Goal: Find specific page/section: Find specific page/section

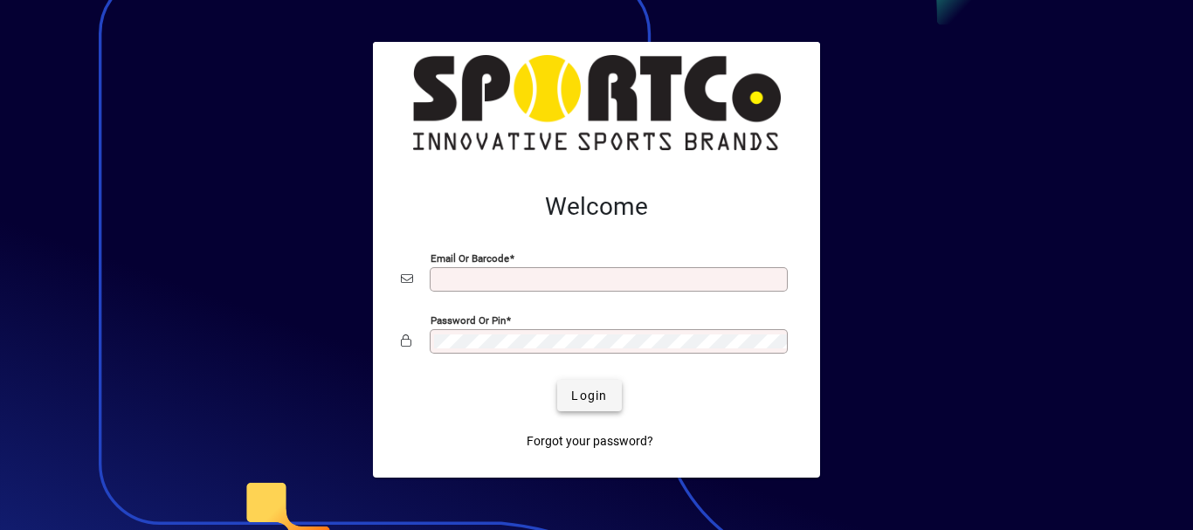
type input "**********"
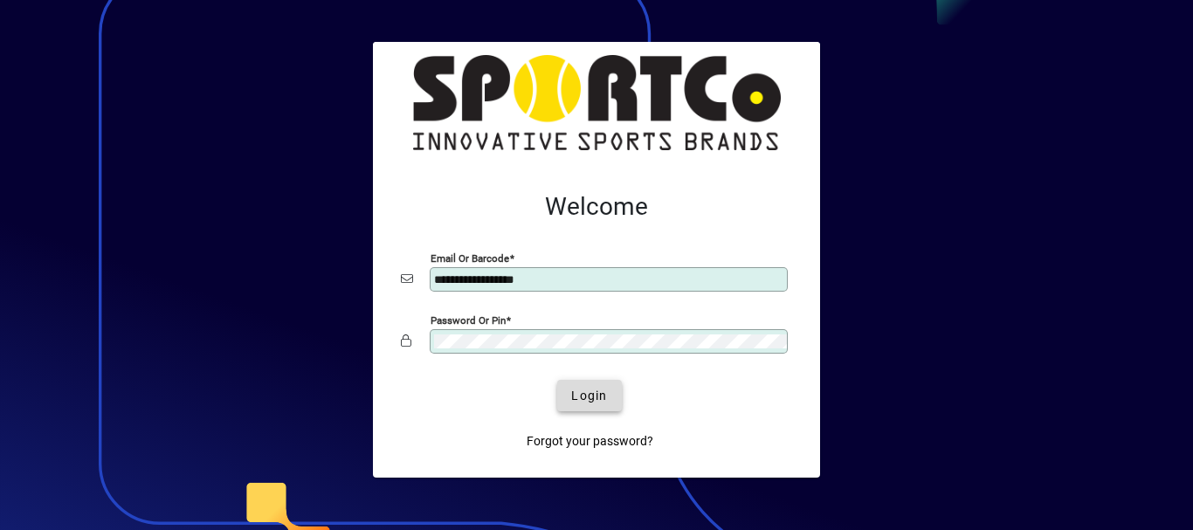
click at [581, 397] on span "Login" at bounding box center [589, 396] width 36 height 18
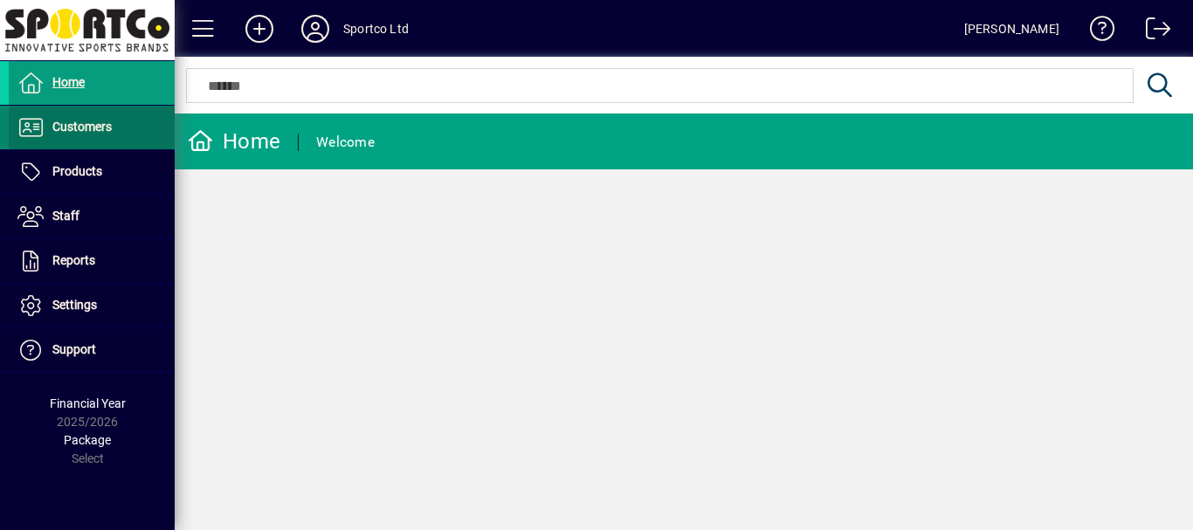
click at [92, 121] on span "Customers" at bounding box center [81, 127] width 59 height 14
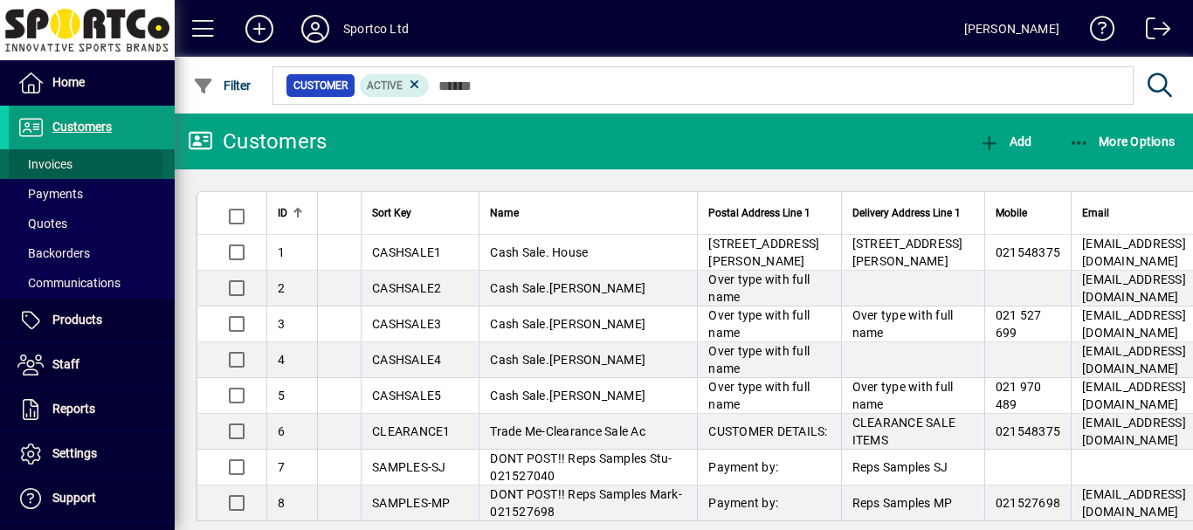
click at [52, 163] on span "Invoices" at bounding box center [44, 164] width 55 height 14
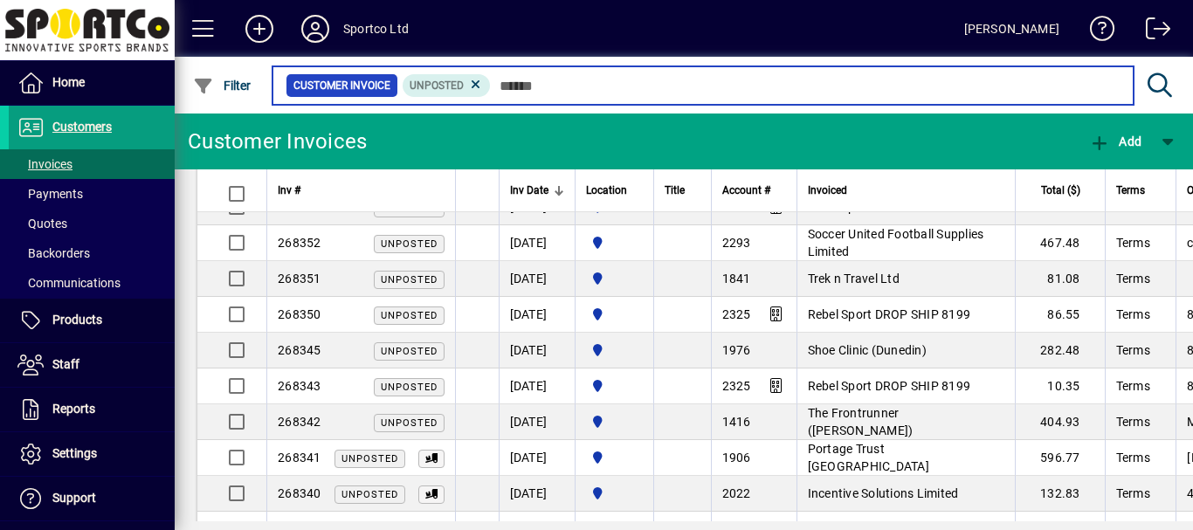
scroll to position [1665, 0]
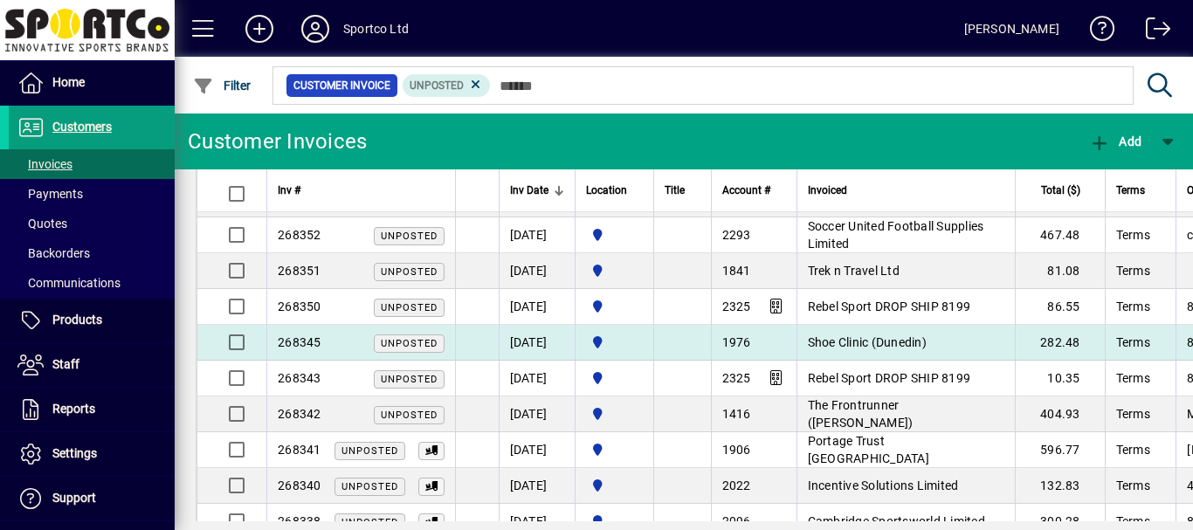
click at [848, 341] on span "Shoe Clinic (Dunedin)" at bounding box center [867, 342] width 119 height 14
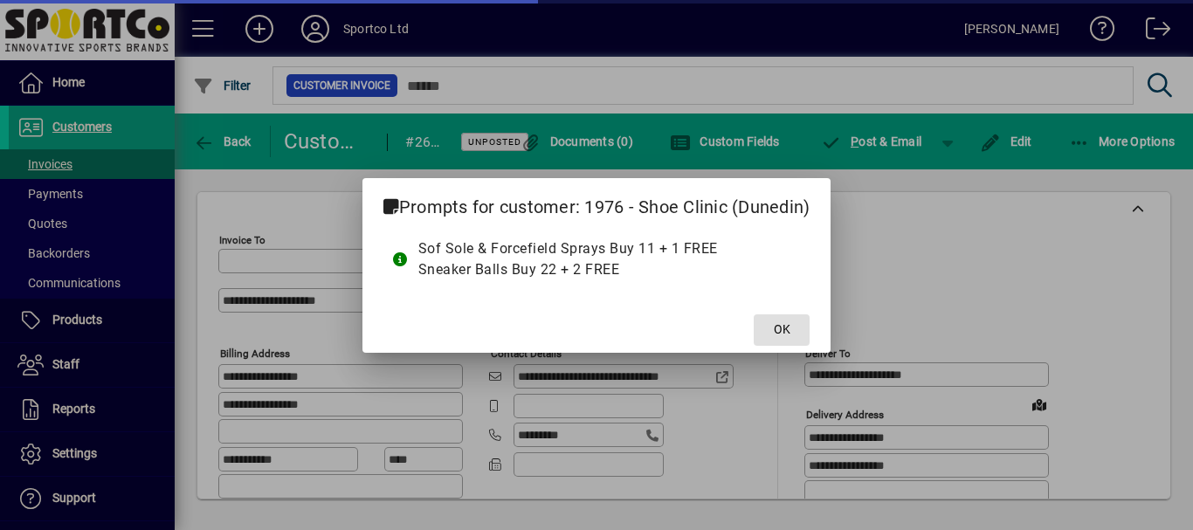
type input "**********"
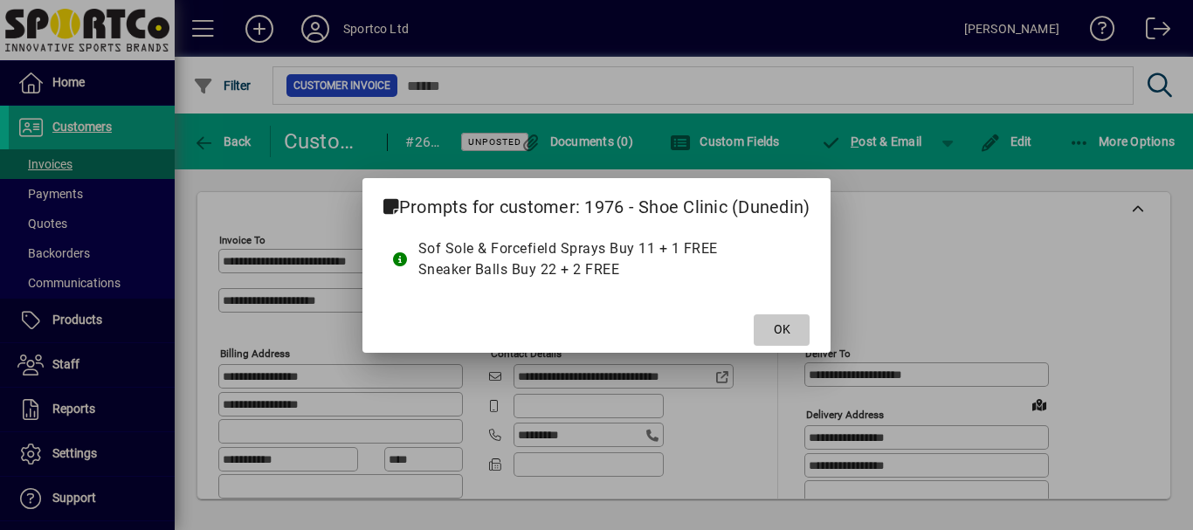
click at [790, 334] on span "OK" at bounding box center [782, 330] width 17 height 18
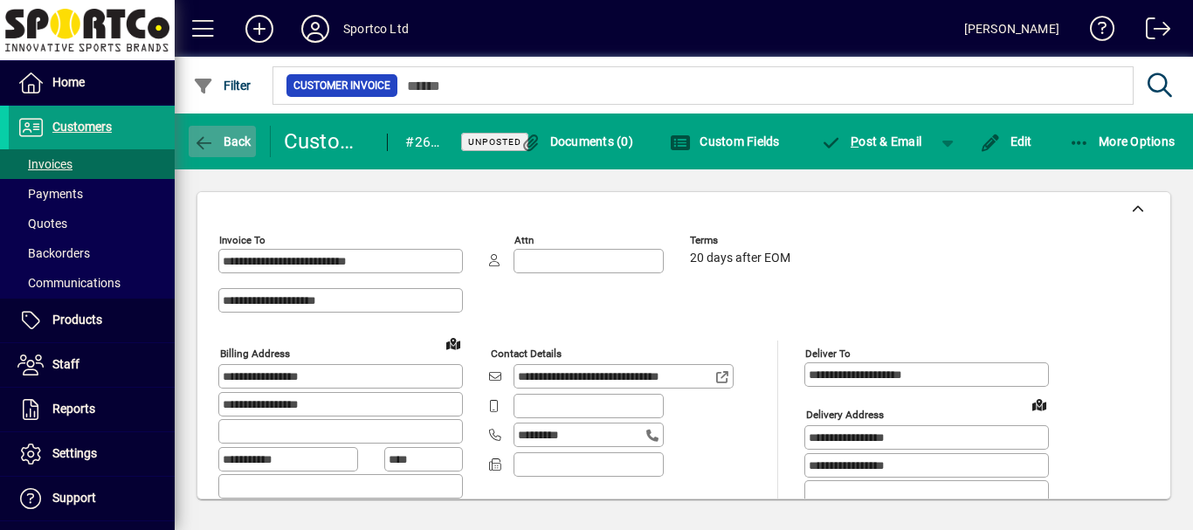
click at [239, 140] on span "Back" at bounding box center [222, 142] width 59 height 14
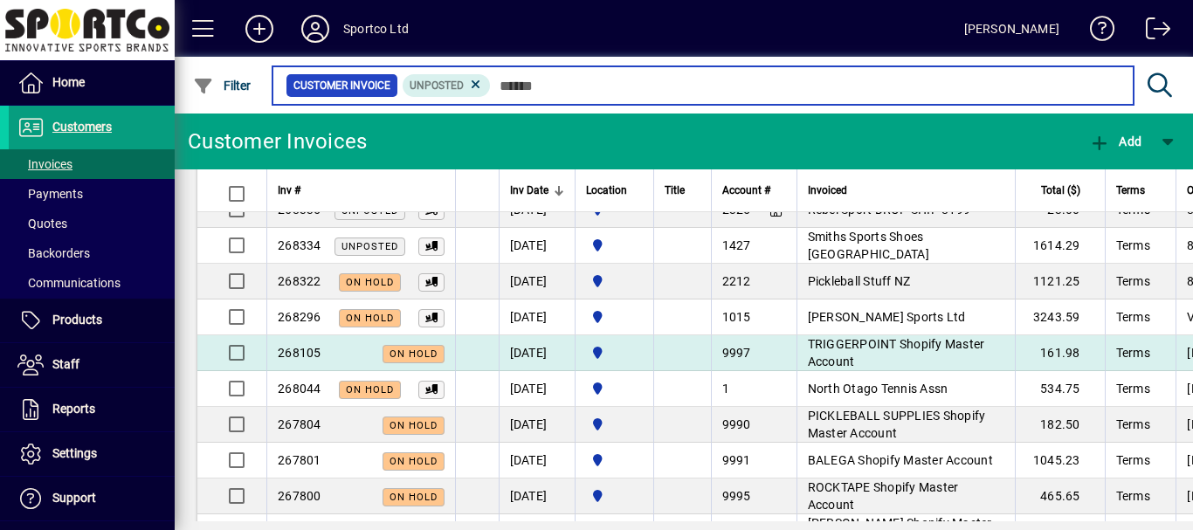
scroll to position [2055, 0]
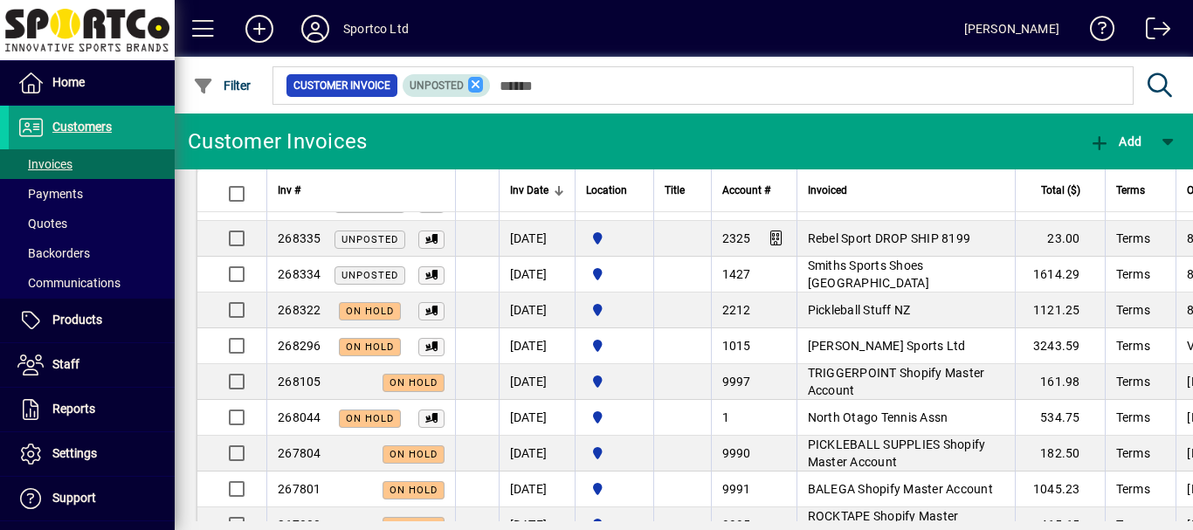
click at [479, 86] on icon at bounding box center [476, 85] width 16 height 16
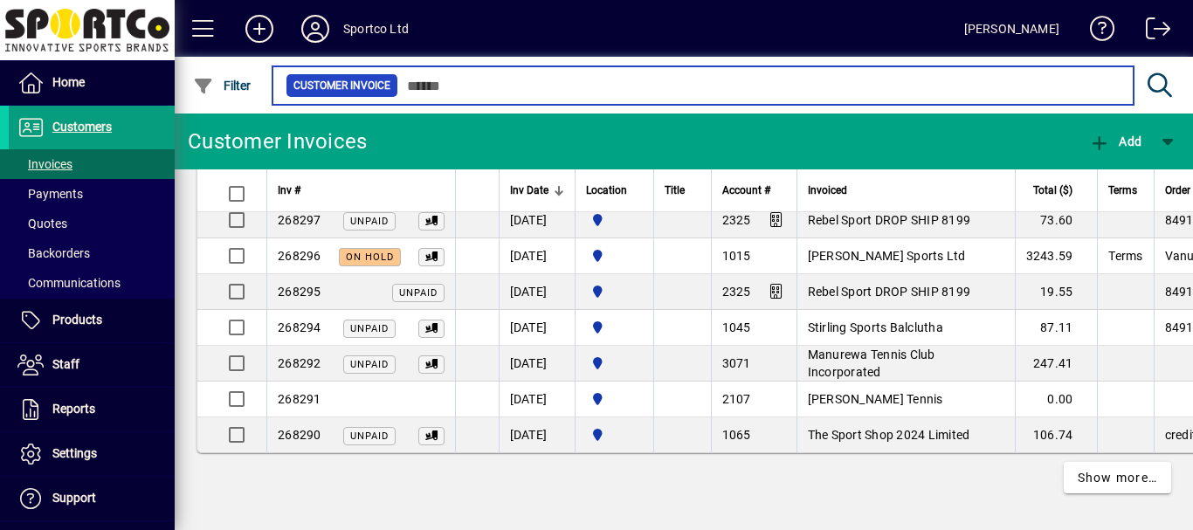
scroll to position [3365, 0]
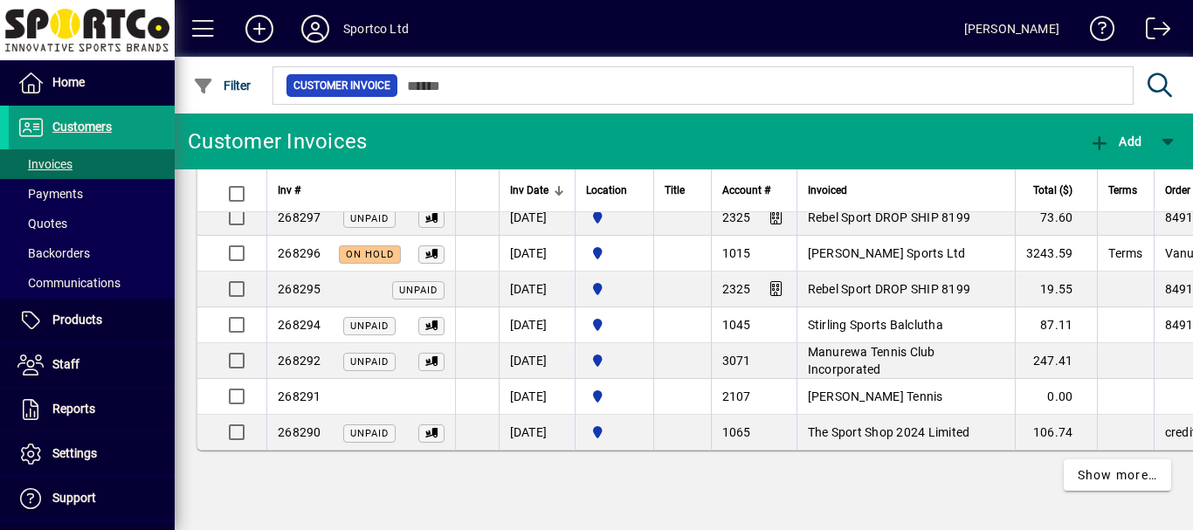
click at [875, 329] on span "Stirling Sports Balclutha" at bounding box center [875, 325] width 135 height 14
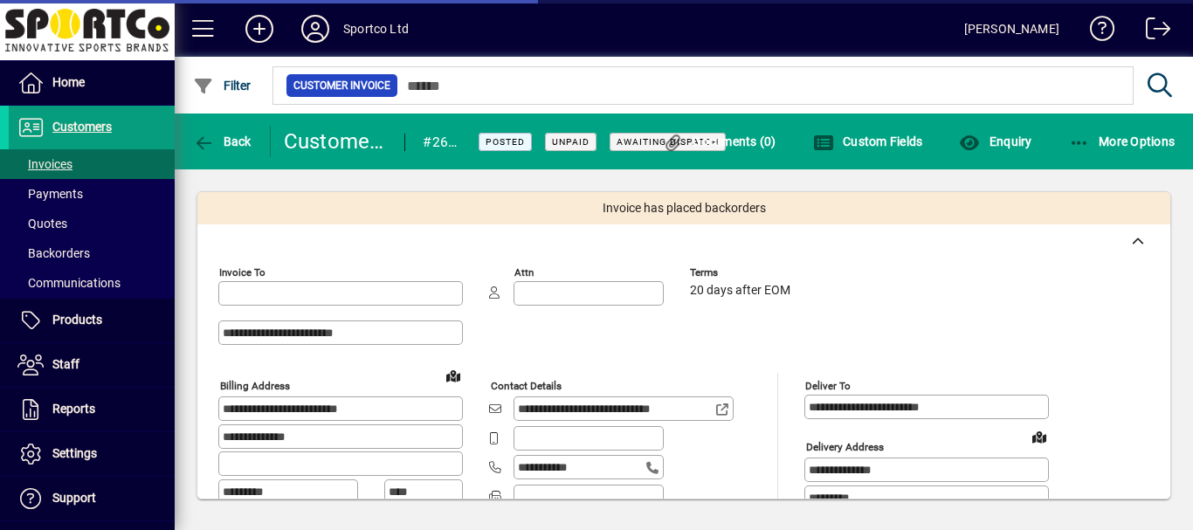
type input "**********"
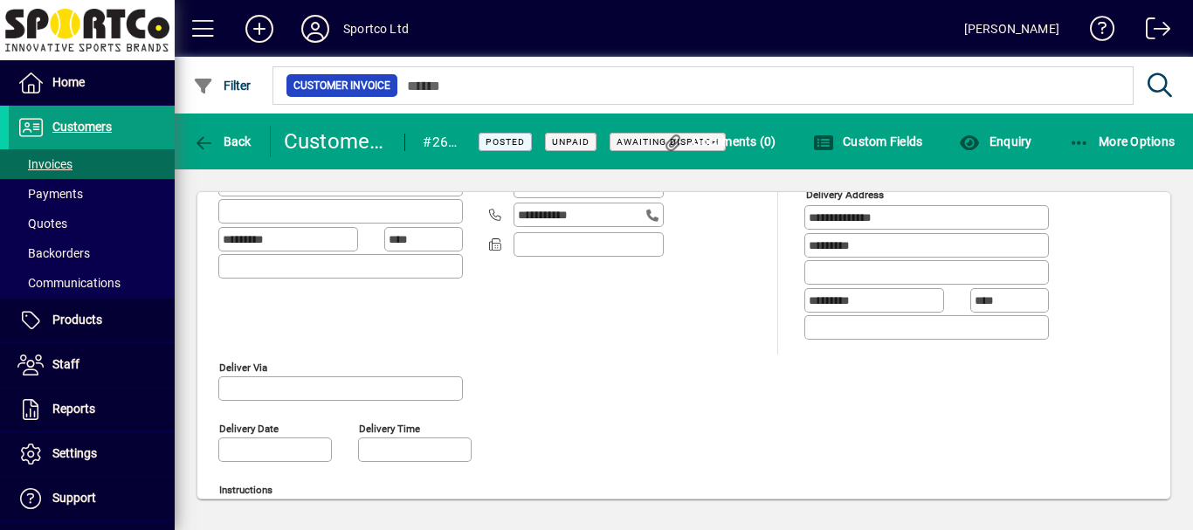
scroll to position [301, 0]
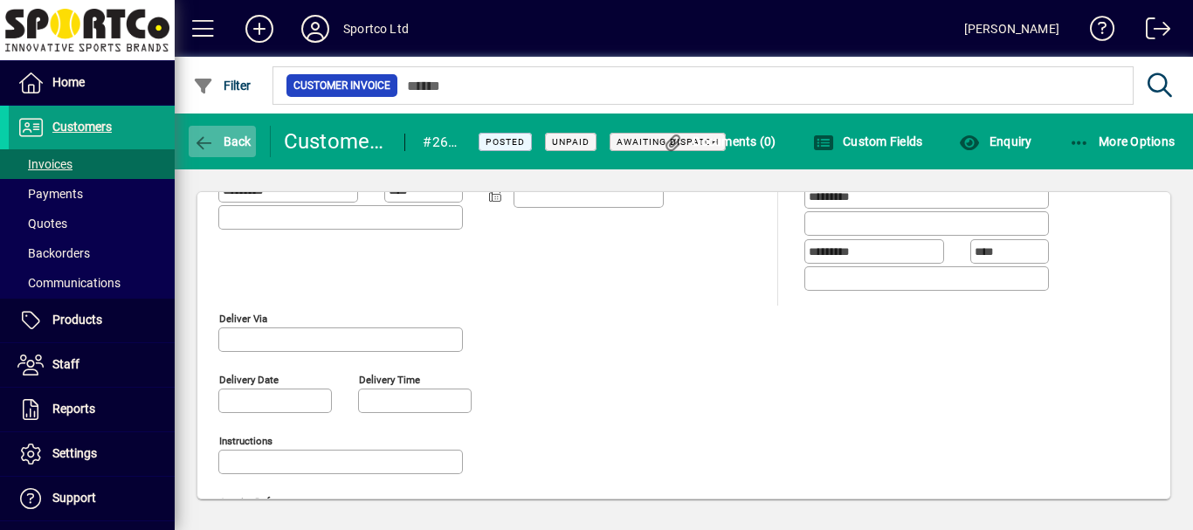
click at [227, 140] on span "Back" at bounding box center [222, 142] width 59 height 14
